Goal: Task Accomplishment & Management: Manage account settings

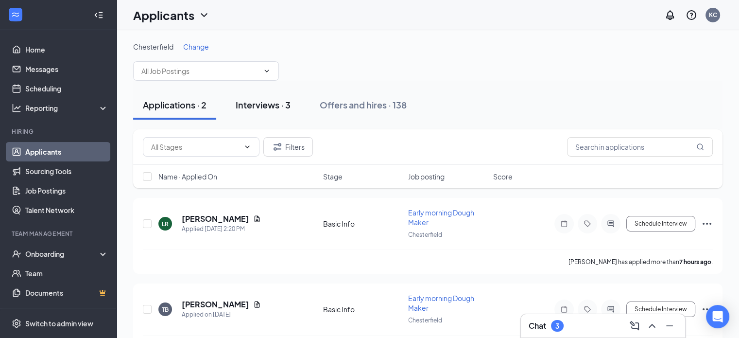
click at [281, 112] on button "Interviews · 3" at bounding box center [263, 104] width 74 height 29
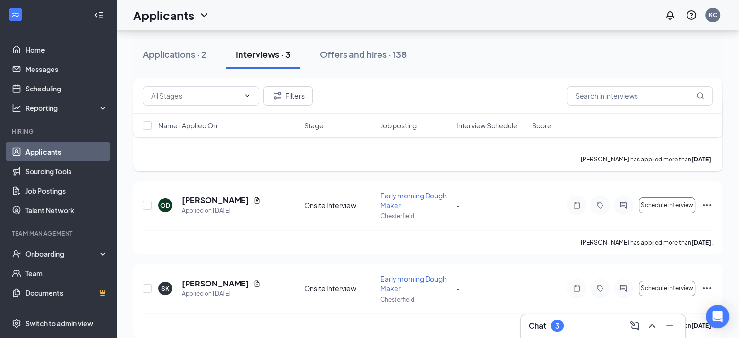
scroll to position [111, 0]
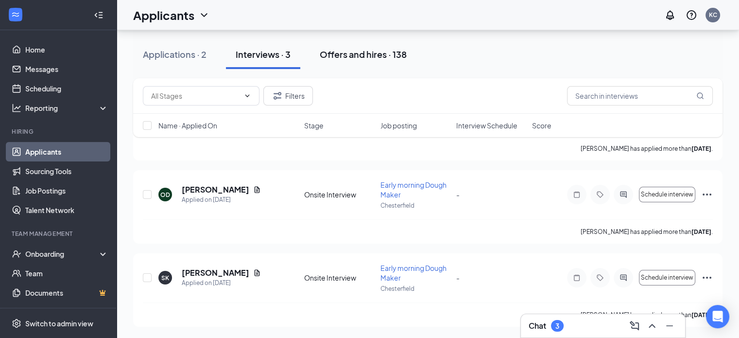
click at [336, 56] on div "Offers and hires · 138" at bounding box center [363, 54] width 87 height 12
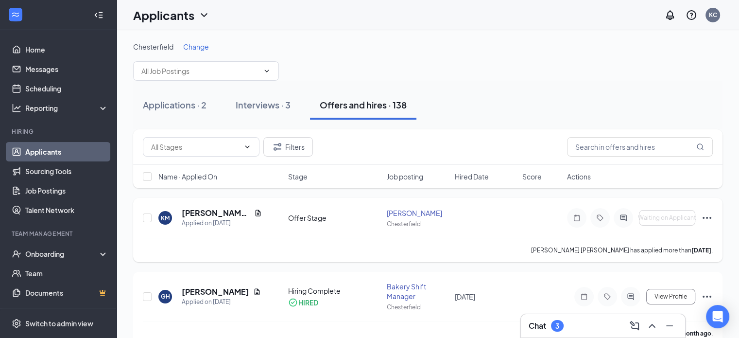
click at [708, 221] on icon "Ellipses" at bounding box center [707, 218] width 12 height 12
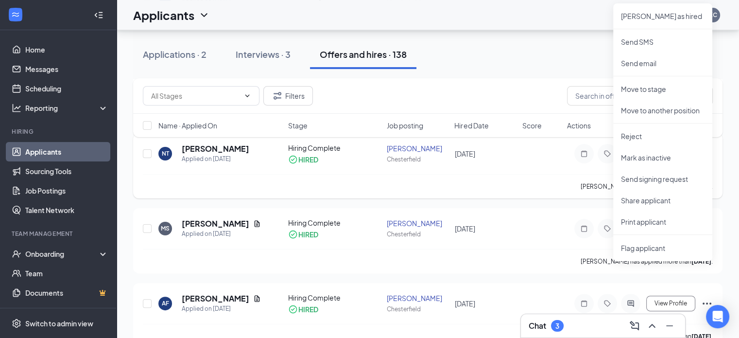
scroll to position [239, 0]
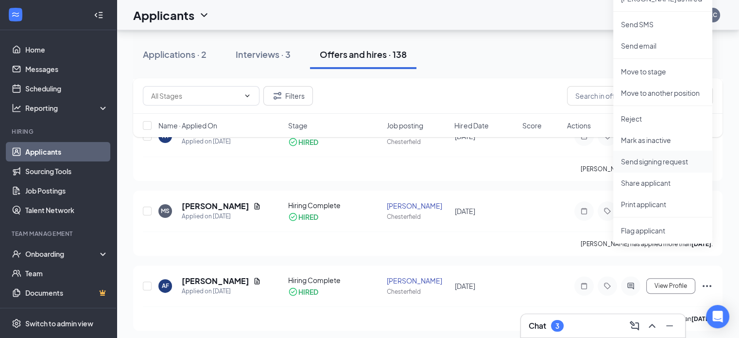
click at [650, 161] on p "Send signing request" at bounding box center [663, 162] width 84 height 10
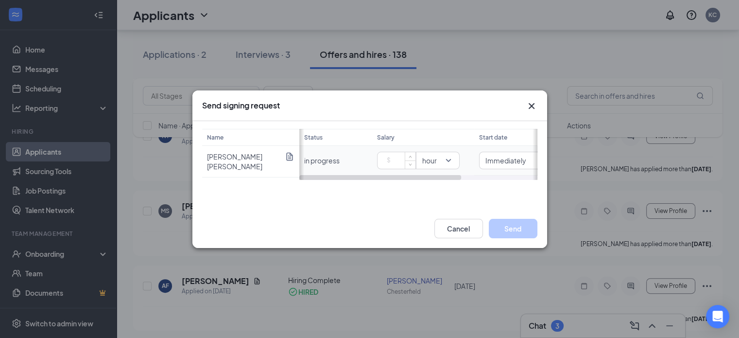
click at [391, 156] on input at bounding box center [399, 160] width 34 height 15
type input "16"
click at [393, 197] on div "Name Kennedy Middleton Status Salary Start date in progress 16 hour Immediately" at bounding box center [369, 165] width 355 height 88
click at [513, 228] on button "Send" at bounding box center [513, 228] width 49 height 19
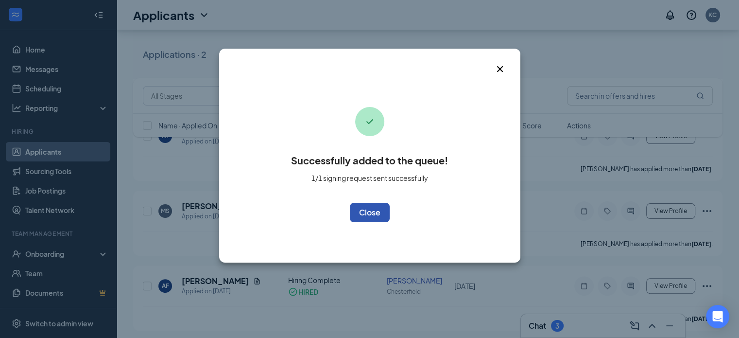
click at [370, 218] on button "OK" at bounding box center [370, 212] width 40 height 19
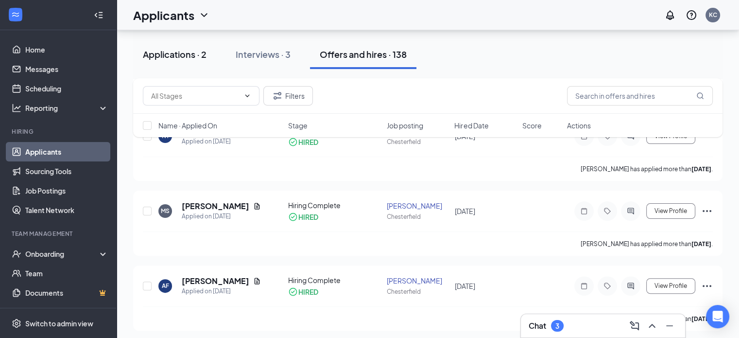
click at [171, 53] on div "Applications · 2" at bounding box center [175, 54] width 64 height 12
